Goal: Task Accomplishment & Management: Manage account settings

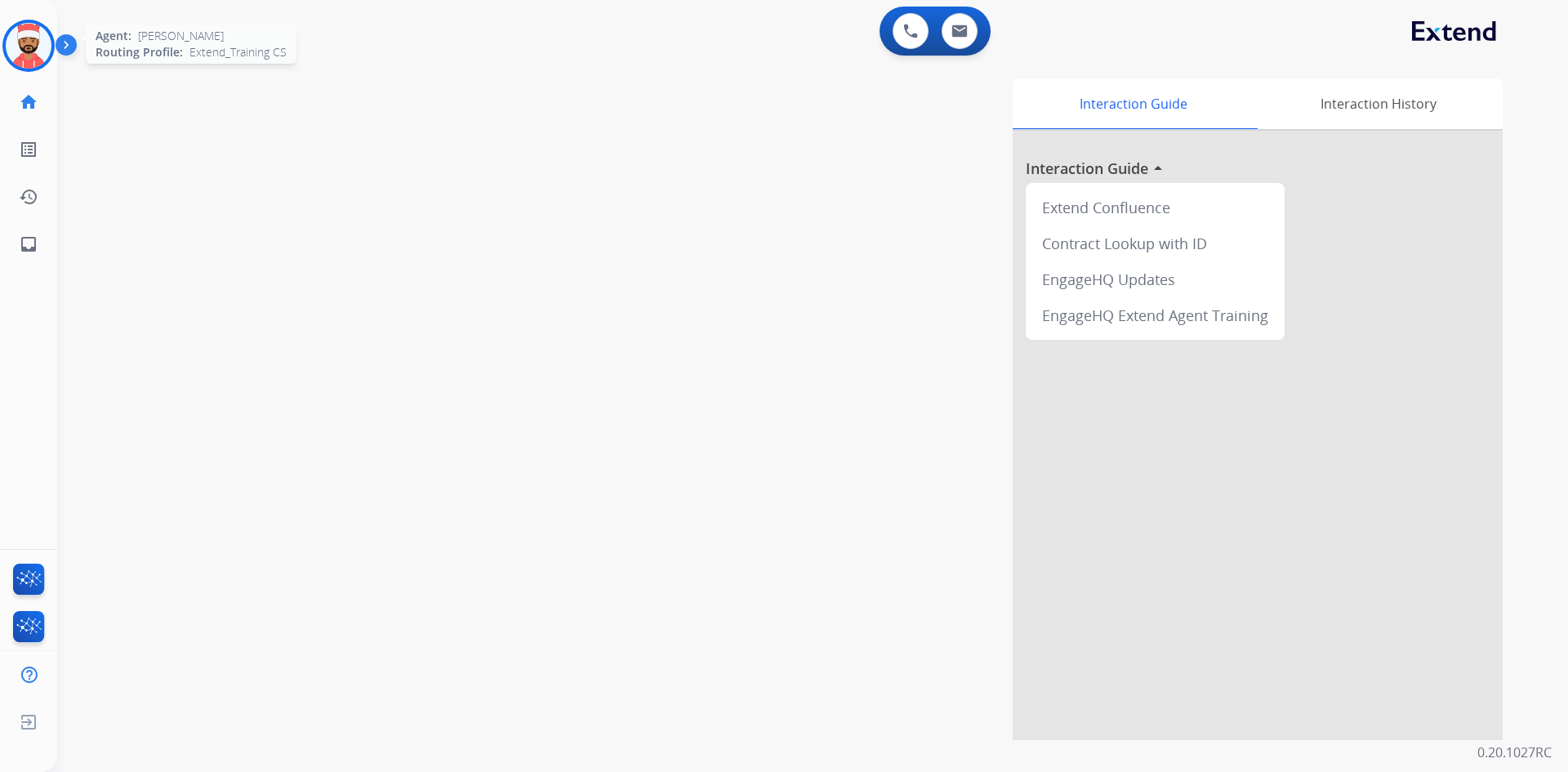
click at [24, 45] on img at bounding box center [28, 45] width 45 height 45
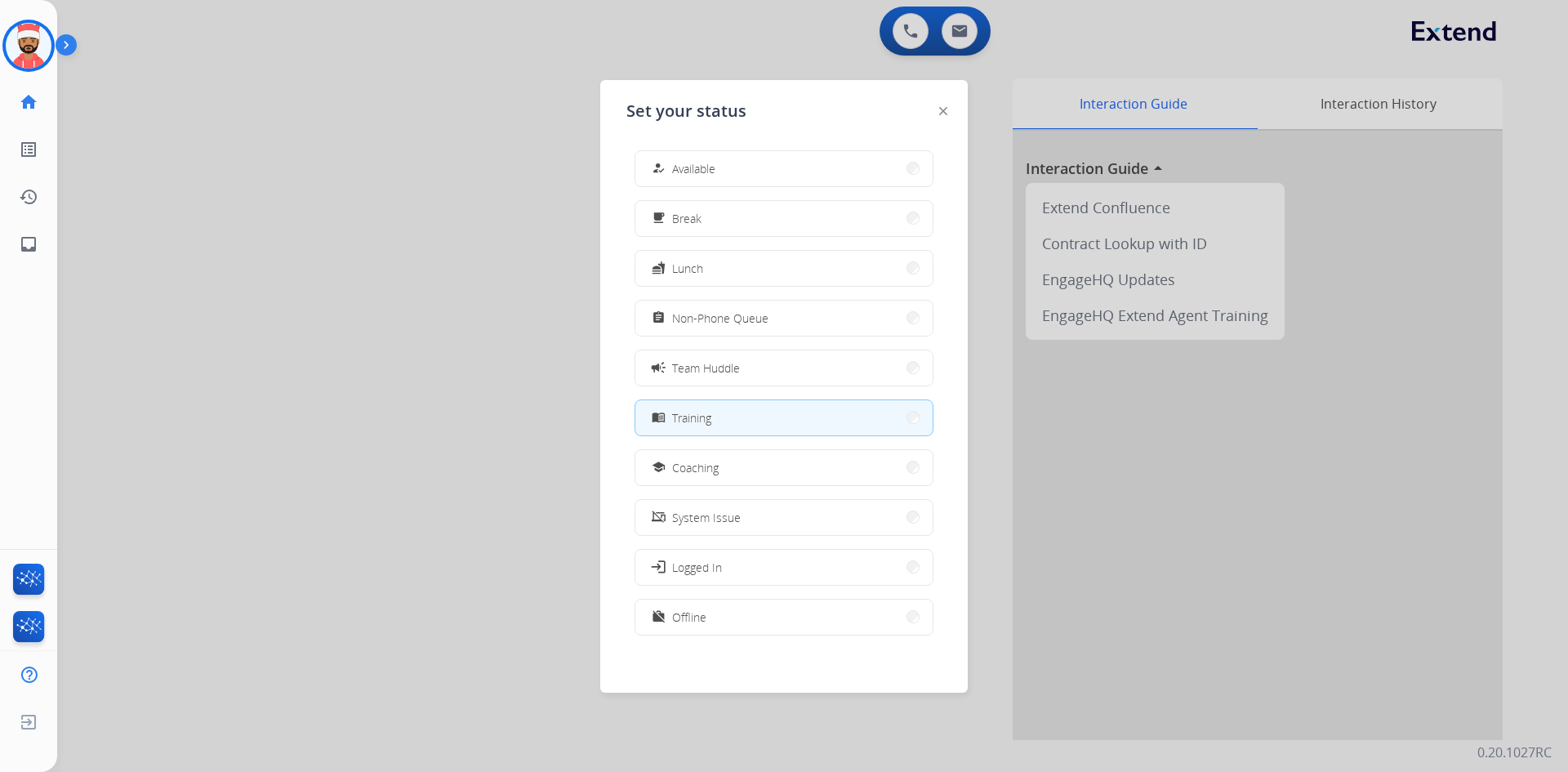
click at [422, 423] on div at bounding box center [784, 386] width 1568 height 772
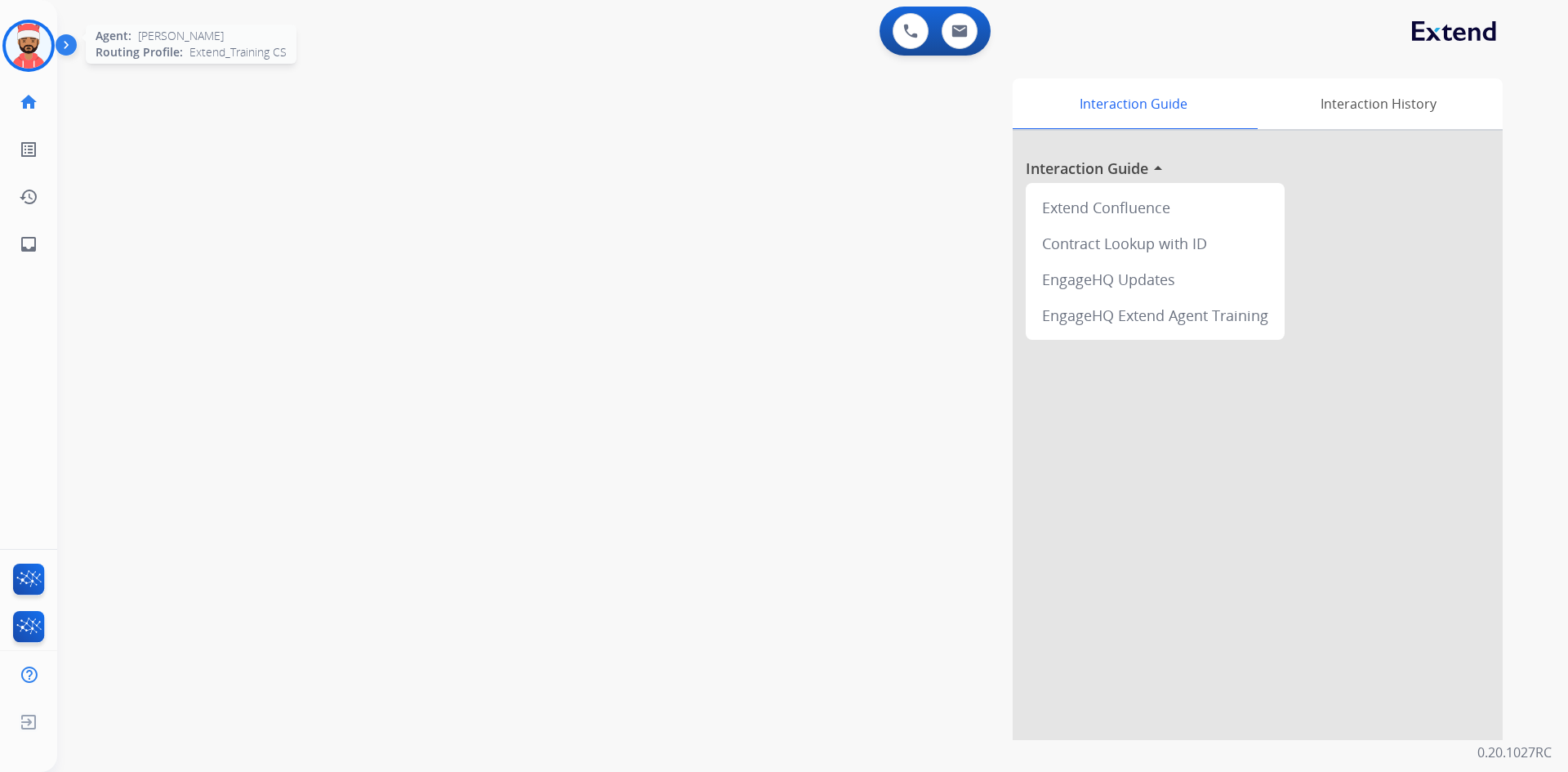
click at [35, 51] on img at bounding box center [28, 45] width 45 height 45
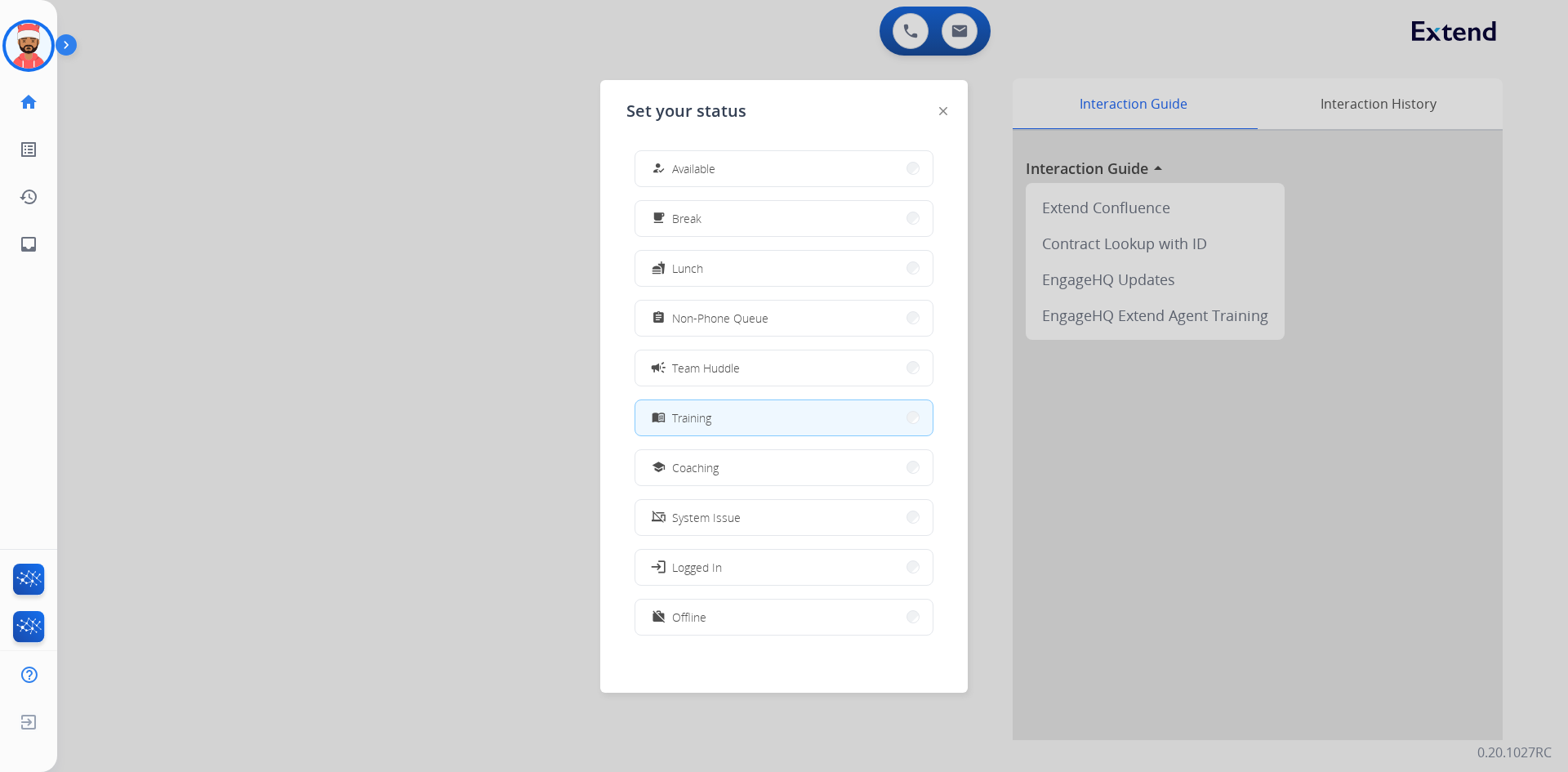
click at [505, 244] on div at bounding box center [784, 386] width 1568 height 772
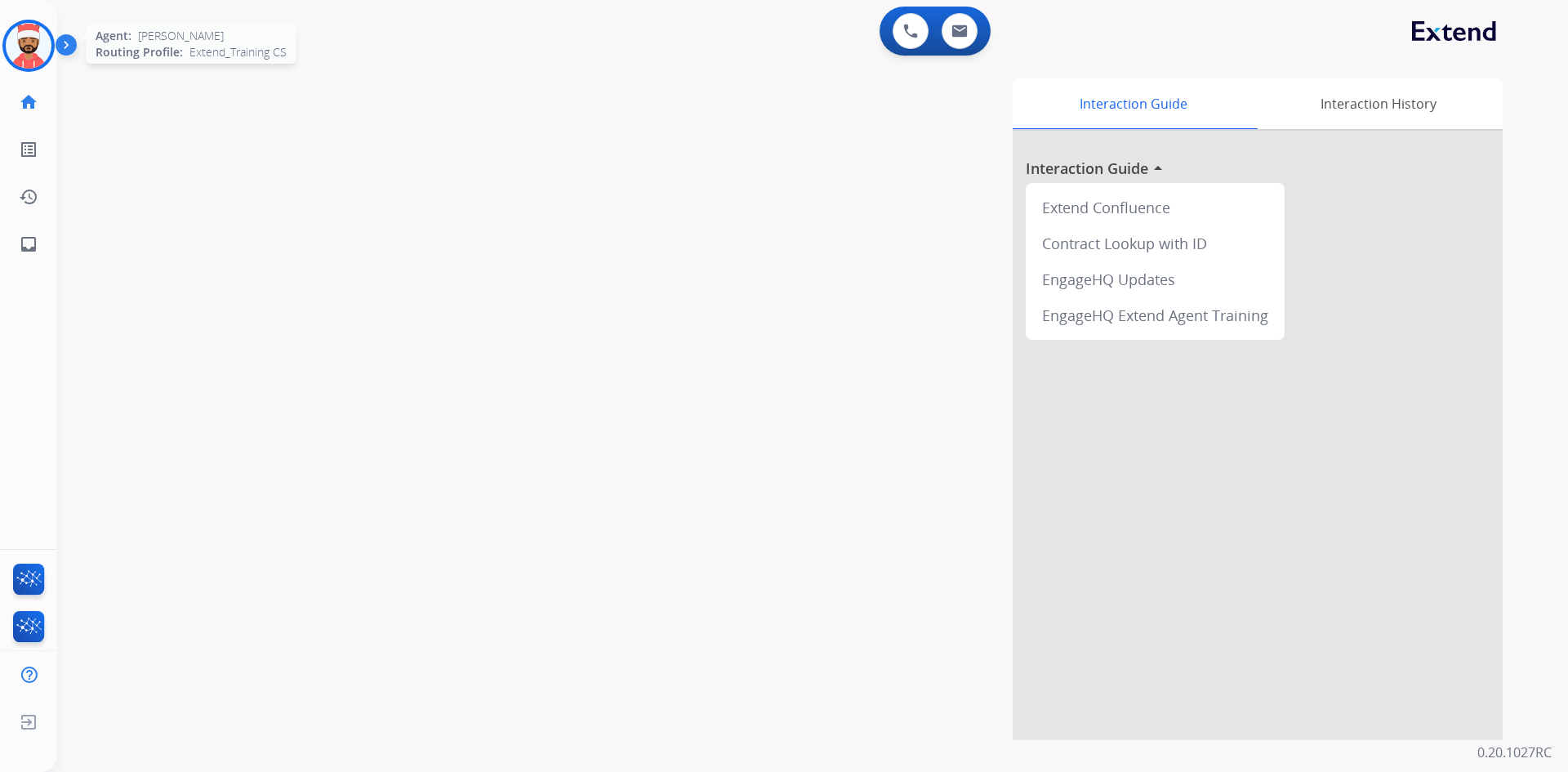
click at [31, 54] on img at bounding box center [28, 45] width 45 height 45
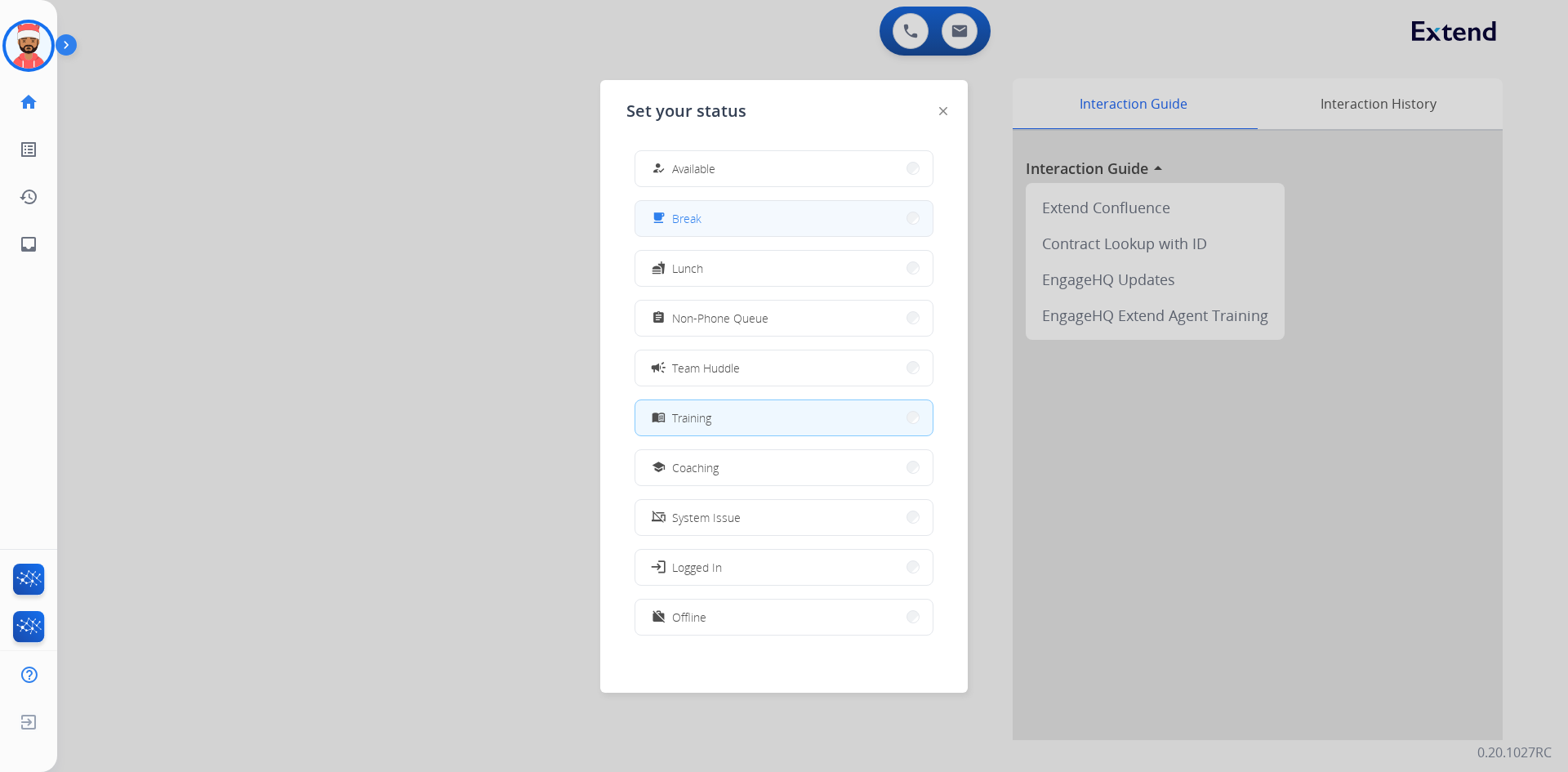
click at [706, 228] on button "free_breakfast Break" at bounding box center [784, 218] width 298 height 35
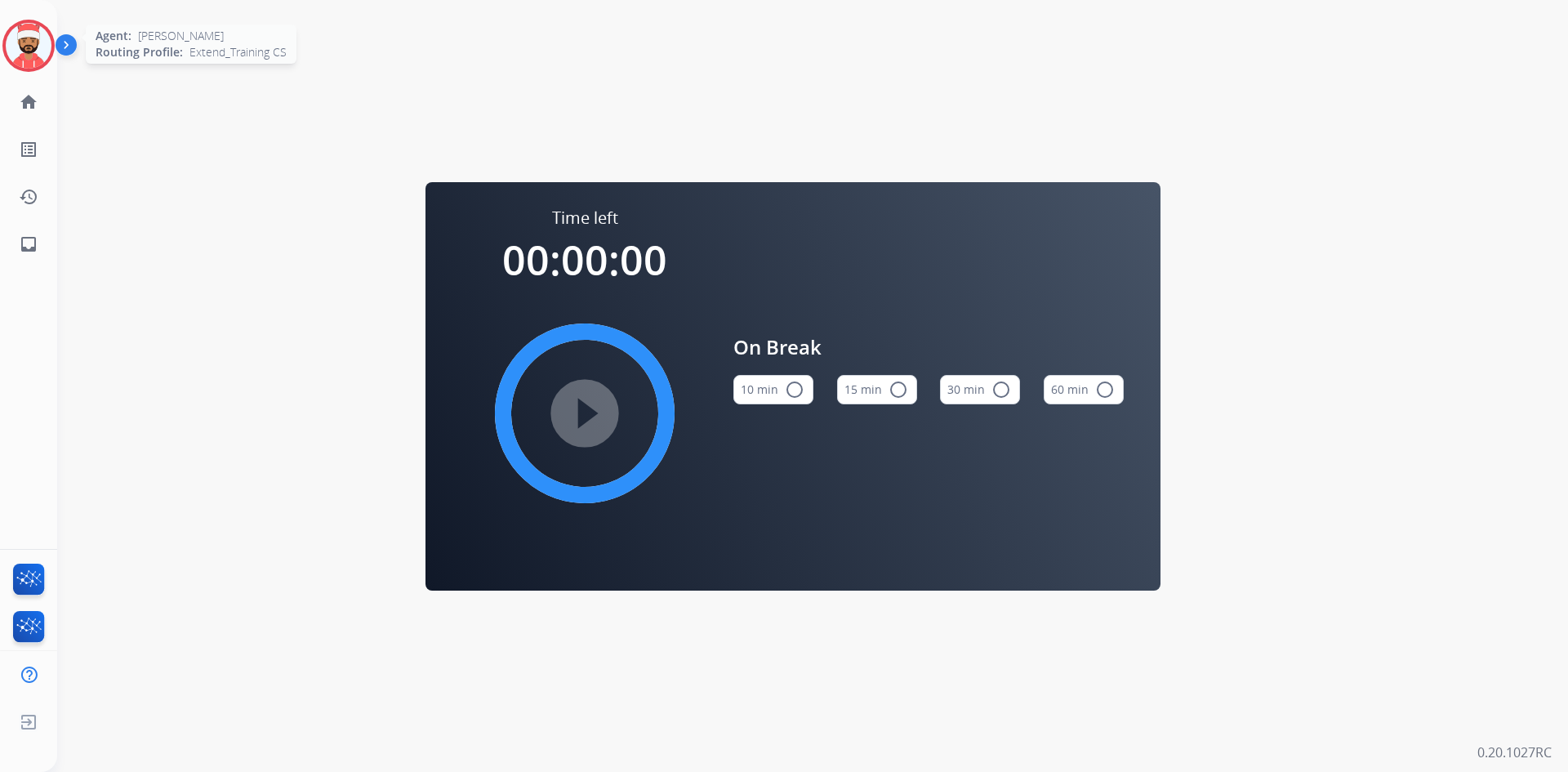
click at [20, 45] on img at bounding box center [28, 45] width 45 height 45
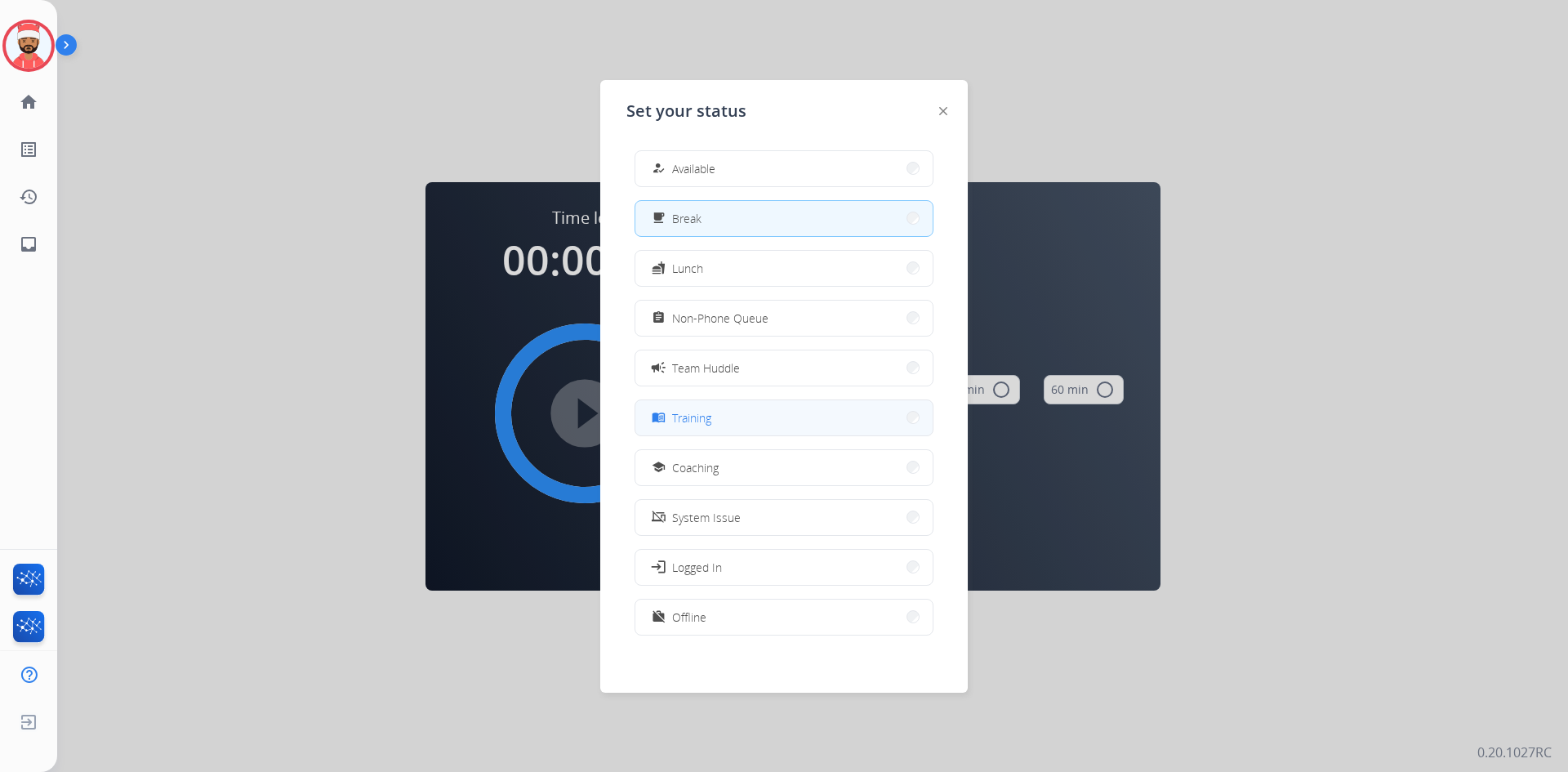
click at [721, 412] on button "menu_book Training" at bounding box center [784, 417] width 298 height 35
